Goal: Check status: Check status

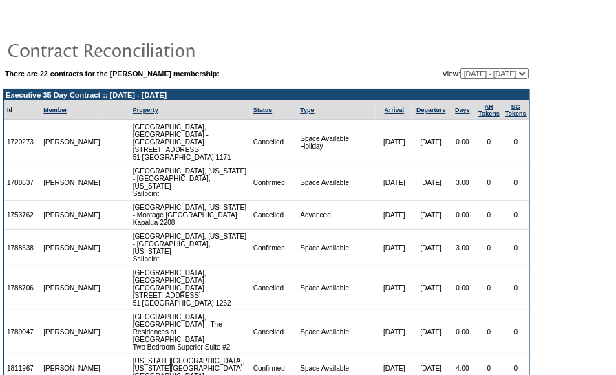
scroll to position [31, 0]
